Goal: Task Accomplishment & Management: Use online tool/utility

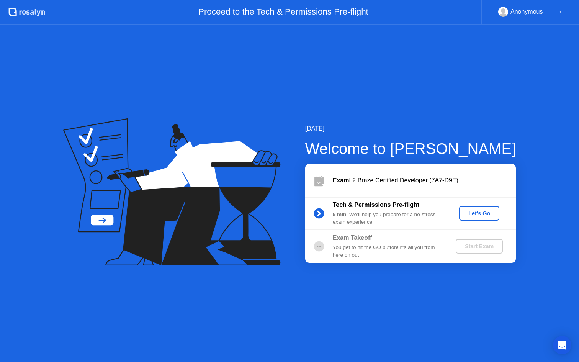
click at [478, 214] on div "Let's Go" at bounding box center [479, 213] width 34 height 6
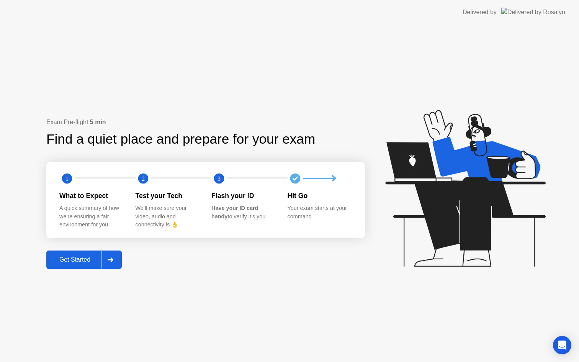
click at [66, 256] on div "Get Started" at bounding box center [75, 259] width 52 height 7
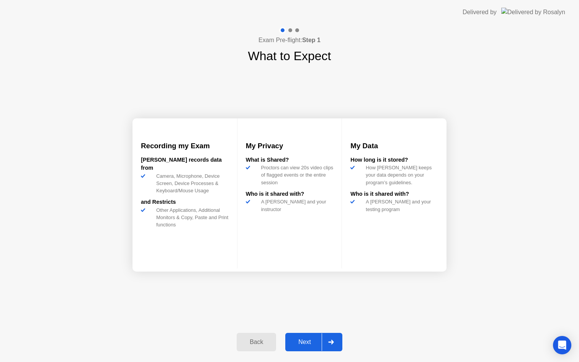
click at [305, 338] on div "Next" at bounding box center [304, 341] width 34 height 7
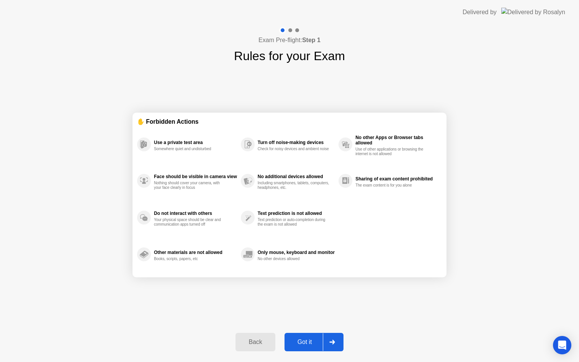
click at [303, 336] on button "Got it" at bounding box center [313, 342] width 59 height 18
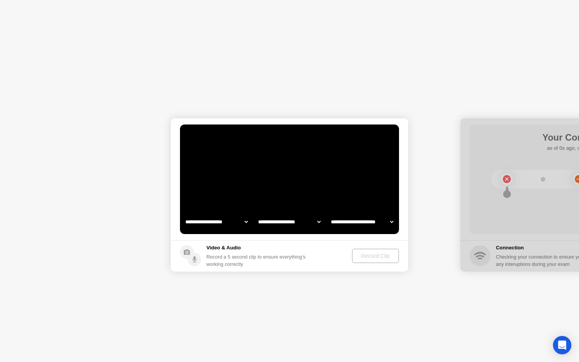
select select "**********"
select select "*******"
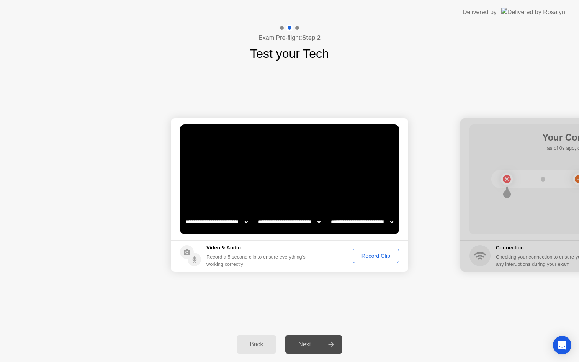
click at [362, 255] on div "Record Clip" at bounding box center [375, 256] width 41 height 6
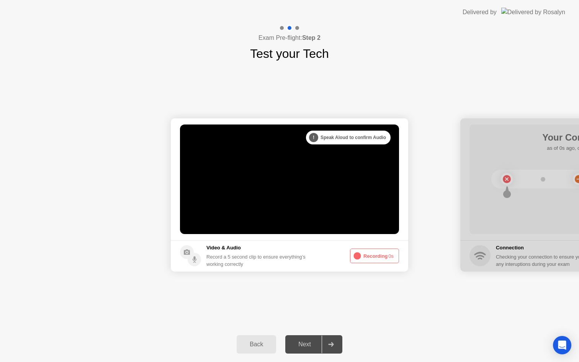
click at [372, 256] on button "Recording 0s" at bounding box center [374, 255] width 49 height 15
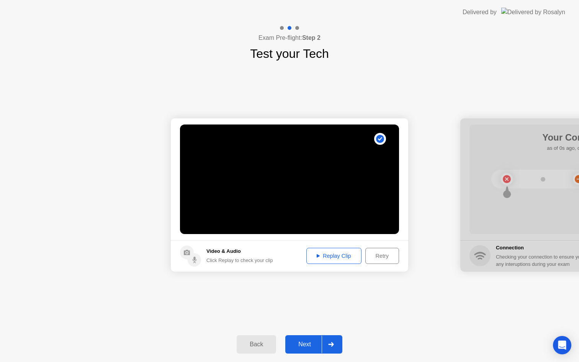
click at [305, 342] on div "Next" at bounding box center [304, 344] width 34 height 7
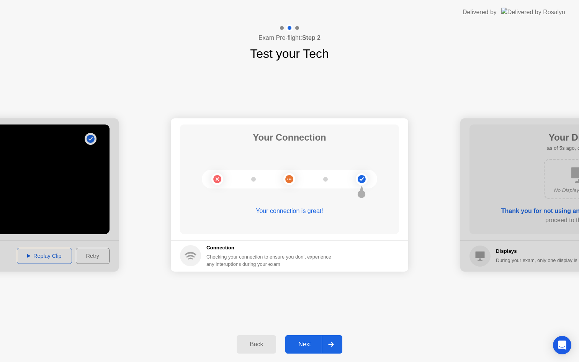
click at [304, 347] on div "Next" at bounding box center [304, 344] width 34 height 7
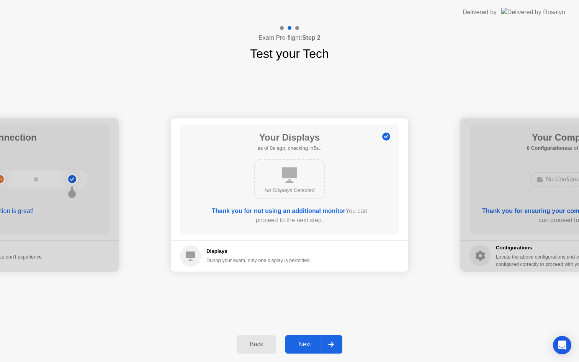
click at [306, 343] on div "Next" at bounding box center [304, 344] width 34 height 7
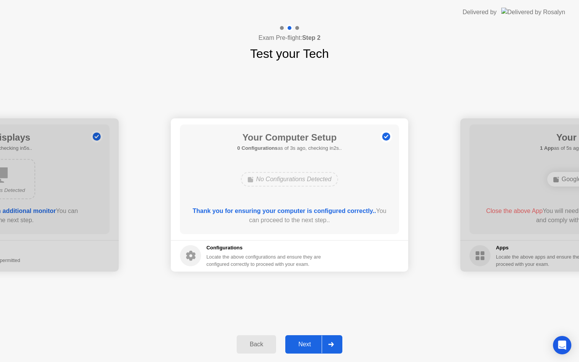
click at [306, 341] on div "Next" at bounding box center [304, 344] width 34 height 7
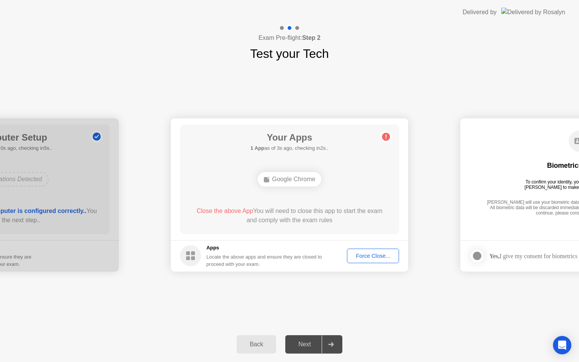
click at [361, 253] on div "Force Close..." at bounding box center [372, 256] width 47 height 6
click at [355, 255] on div "Force Close..." at bounding box center [372, 256] width 47 height 6
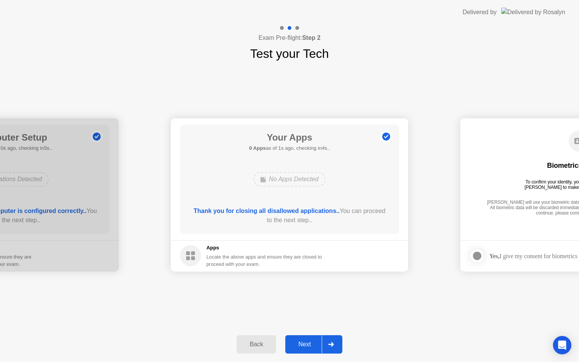
click at [309, 342] on div "Next" at bounding box center [304, 344] width 34 height 7
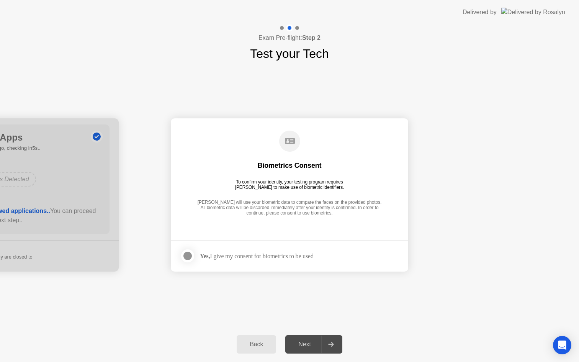
click at [198, 255] on label at bounding box center [190, 255] width 20 height 15
click at [316, 345] on div "Next" at bounding box center [304, 344] width 34 height 7
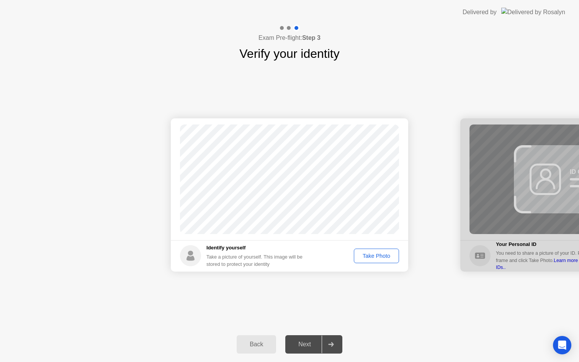
click at [379, 254] on div "Take Photo" at bounding box center [376, 256] width 40 height 6
click at [304, 345] on div "Next" at bounding box center [304, 344] width 34 height 7
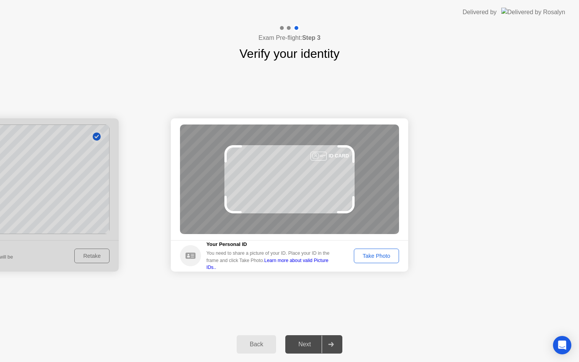
click at [386, 253] on div "Take Photo" at bounding box center [376, 256] width 40 height 6
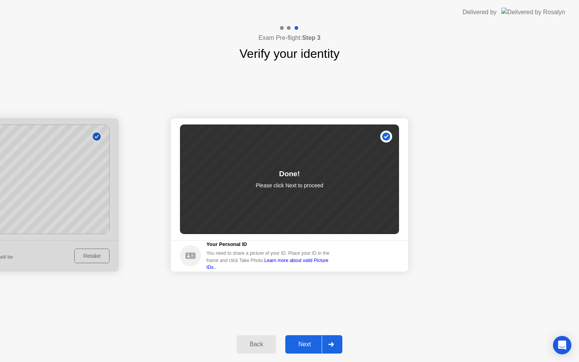
click at [310, 338] on button "Next" at bounding box center [313, 344] width 57 height 18
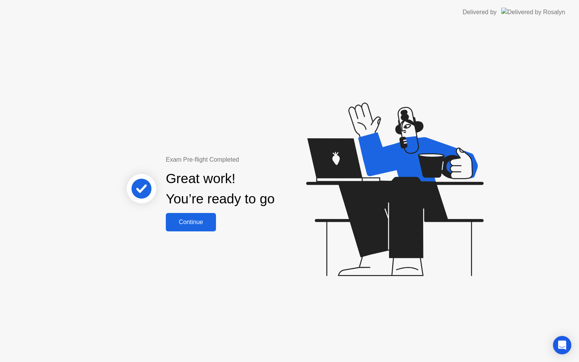
click at [186, 224] on div "Continue" at bounding box center [191, 221] width 46 height 7
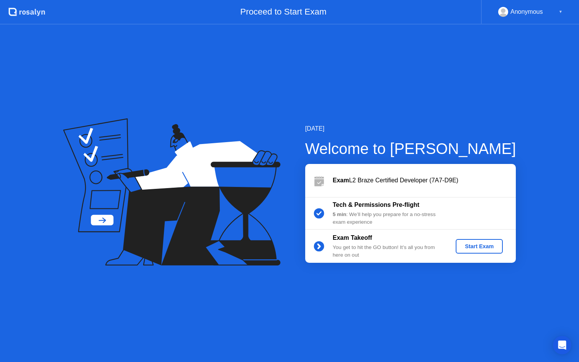
click at [485, 245] on div "Start Exam" at bounding box center [478, 246] width 41 height 6
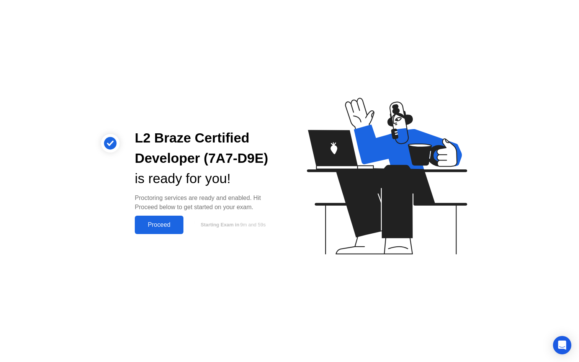
click at [150, 224] on div "Proceed" at bounding box center [159, 224] width 44 height 7
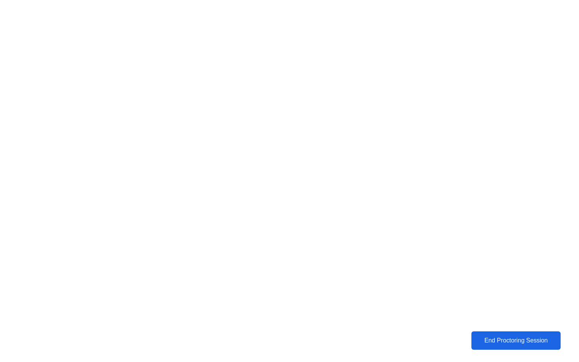
click at [506, 339] on div "End Proctoring Session" at bounding box center [515, 340] width 85 height 7
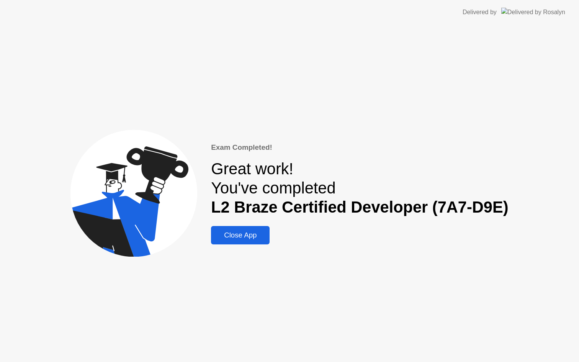
click at [254, 234] on div "Close App" at bounding box center [240, 235] width 54 height 8
